Goal: Transaction & Acquisition: Obtain resource

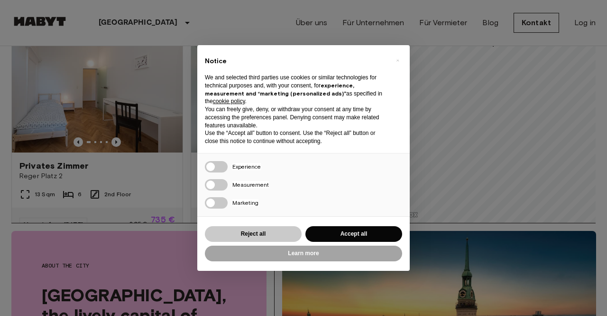
click at [231, 227] on button "Reject all" at bounding box center [253, 234] width 97 height 16
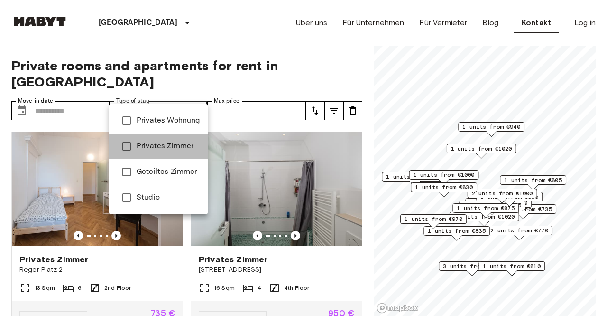
click at [157, 137] on li "Privates Zimmer" at bounding box center [158, 146] width 99 height 26
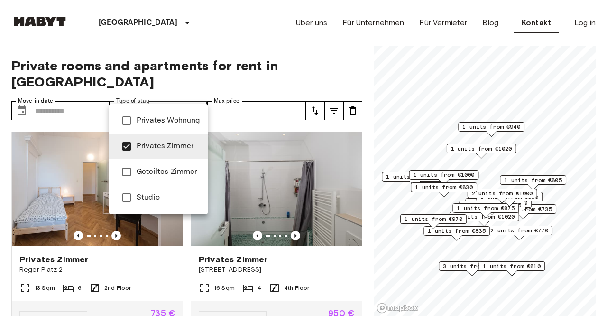
type input "**********"
click at [252, 96] on div at bounding box center [303, 158] width 607 height 316
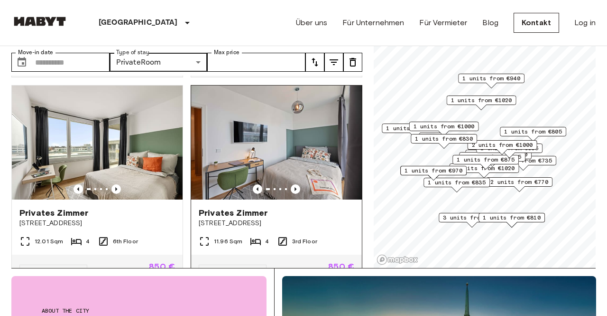
scroll to position [220, 0]
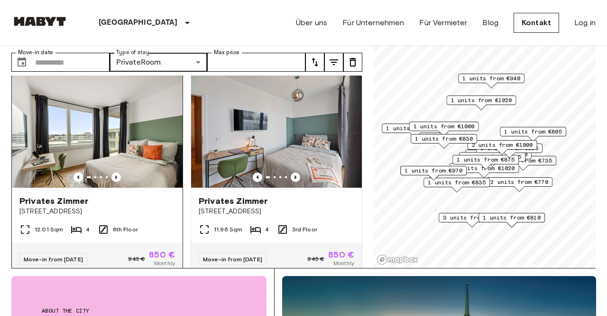
click at [146, 134] on img at bounding box center [97, 131] width 171 height 114
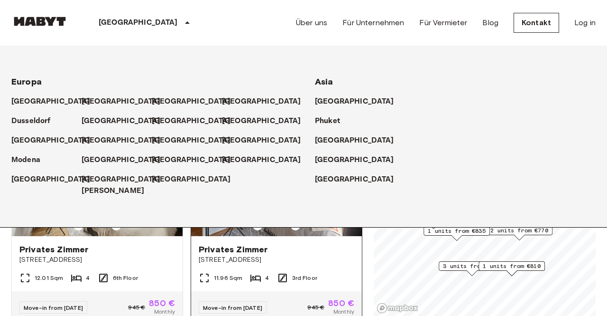
scroll to position [0, 0]
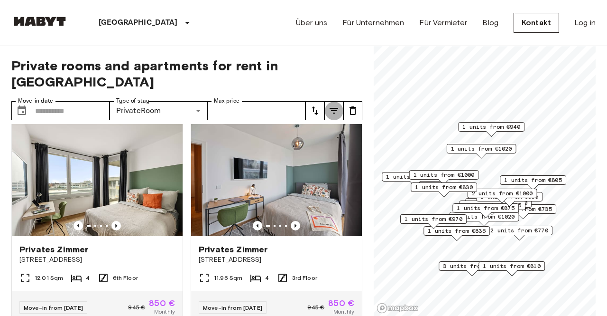
click at [333, 105] on icon "tune" at bounding box center [333, 110] width 11 height 11
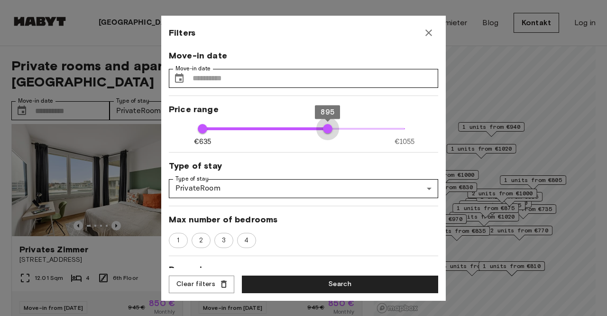
type input "***"
drag, startPoint x: 403, startPoint y: 127, endPoint x: 330, endPoint y: 138, distance: 73.9
click at [330, 133] on span "905" at bounding box center [332, 128] width 9 height 9
click at [358, 283] on button "Search" at bounding box center [340, 284] width 196 height 18
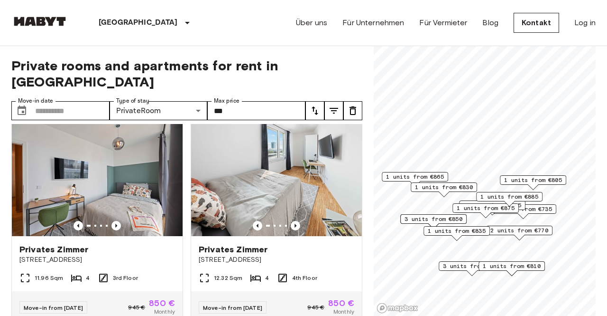
type input "***"
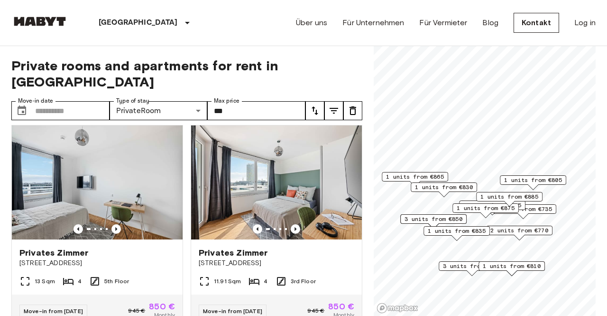
scroll to position [431, 0]
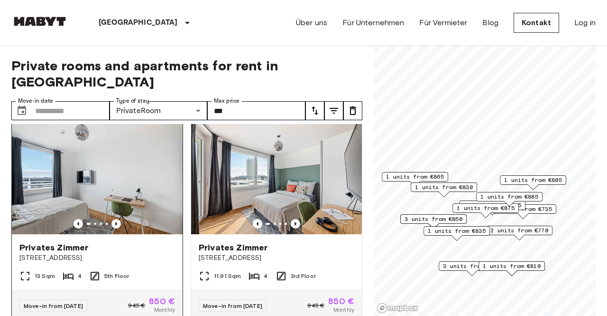
click at [118, 219] on icon "Previous image" at bounding box center [115, 223] width 9 height 9
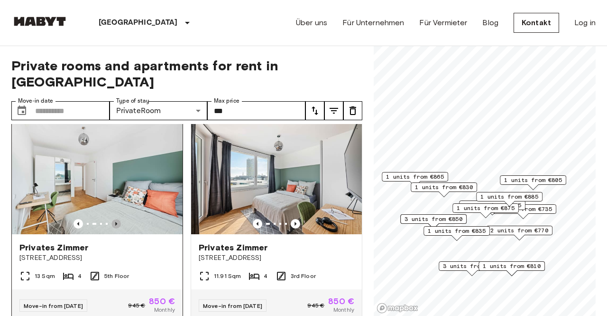
click at [118, 219] on icon "Previous image" at bounding box center [115, 223] width 9 height 9
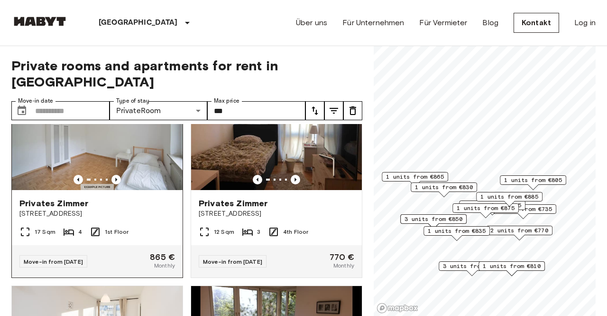
scroll to position [632, 0]
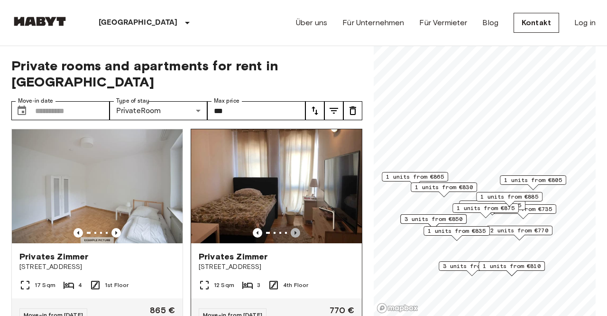
click at [297, 228] on icon "Previous image" at bounding box center [295, 232] width 9 height 9
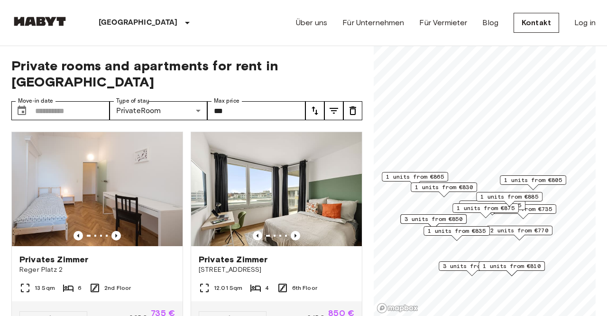
scroll to position [0, 0]
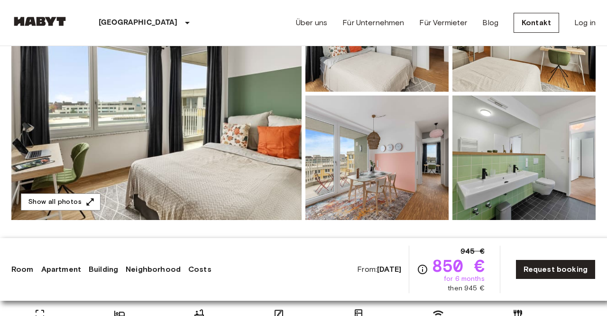
scroll to position [69, 0]
